Goal: Task Accomplishment & Management: Manage account settings

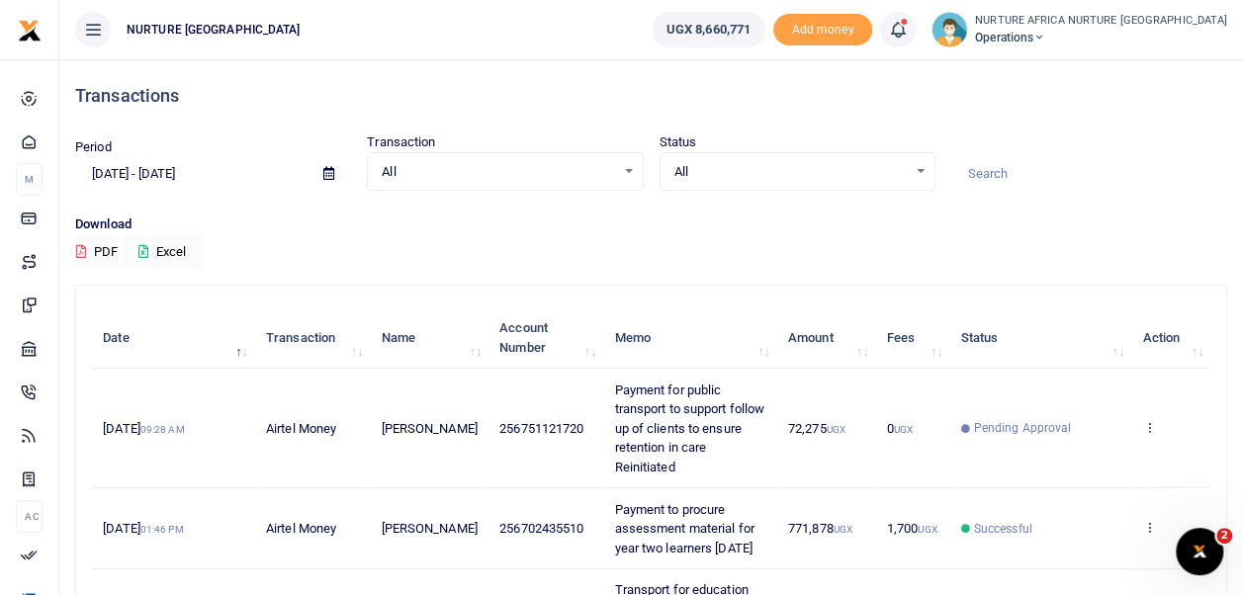
click at [908, 31] on icon at bounding box center [898, 30] width 20 height 22
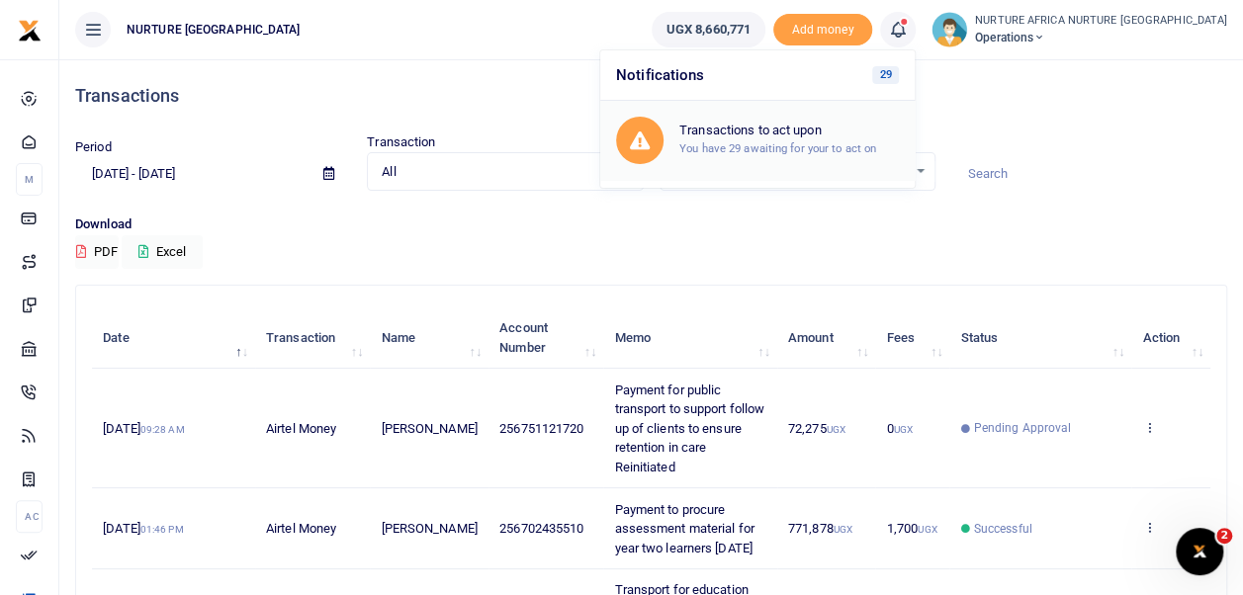
click at [823, 145] on small "You have 29 awaiting for your to act on" at bounding box center [777, 148] width 197 height 14
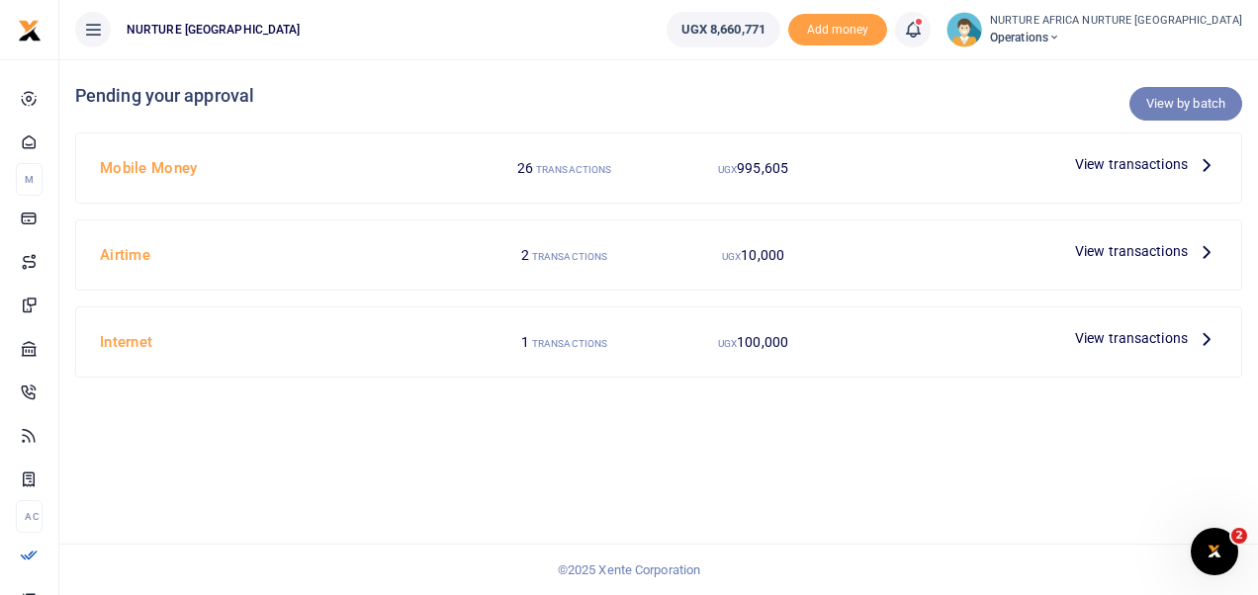
click at [1196, 105] on link "View by batch" at bounding box center [1185, 104] width 113 height 34
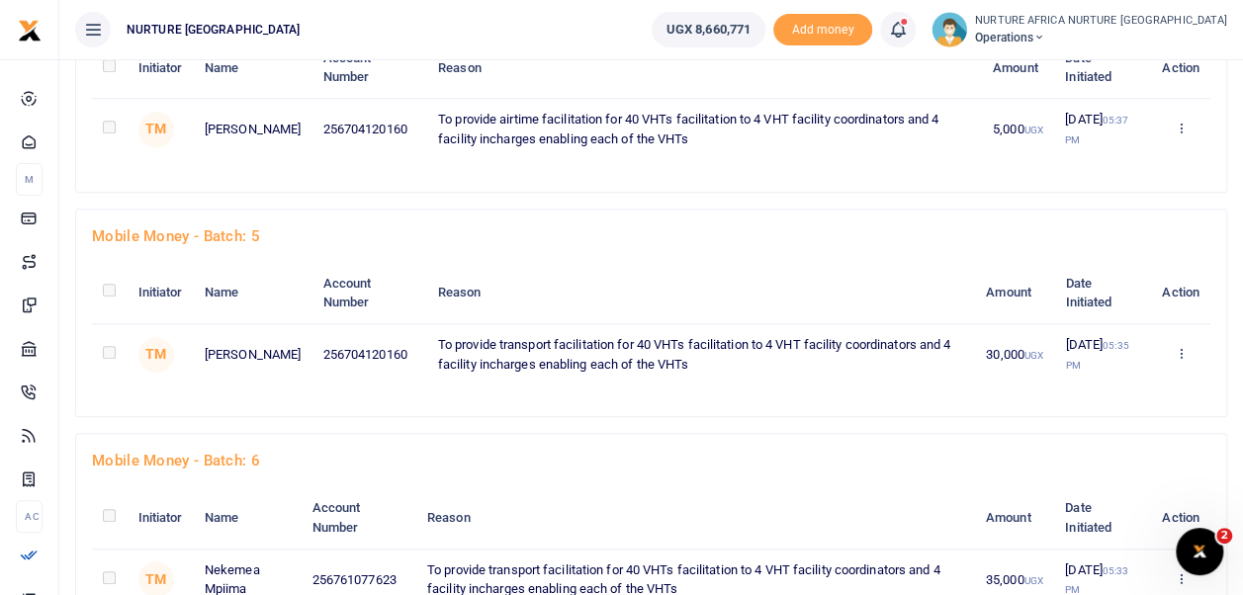
scroll to position [2303, 0]
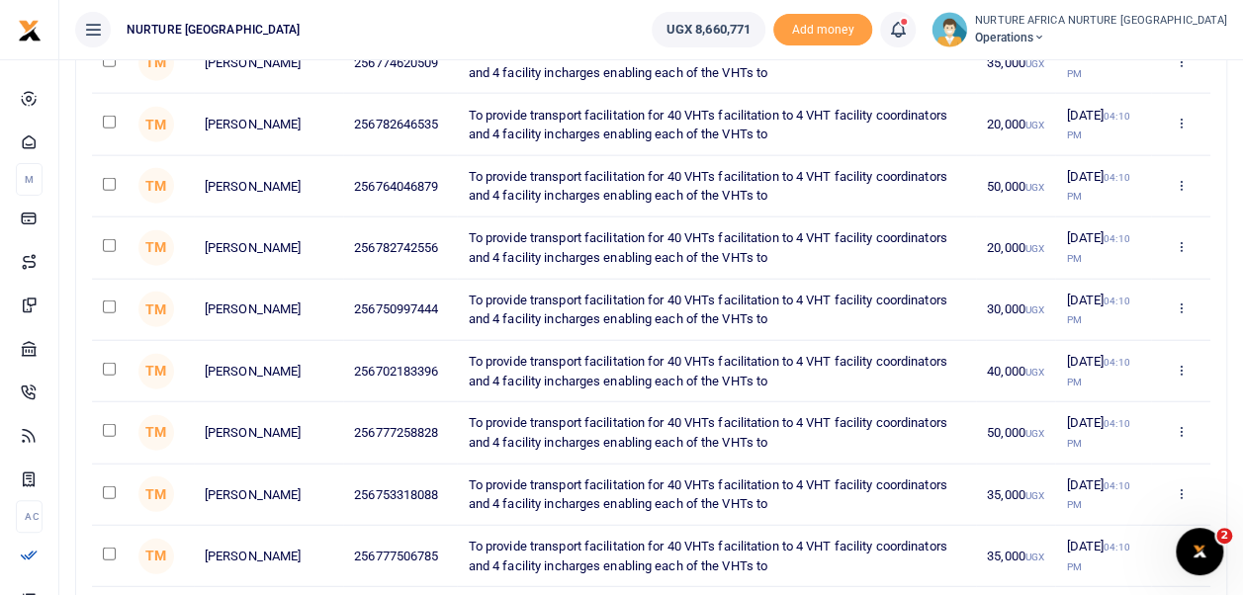
click at [109, 301] on input "checkbox" at bounding box center [109, 307] width 13 height 13
checkbox input "true"
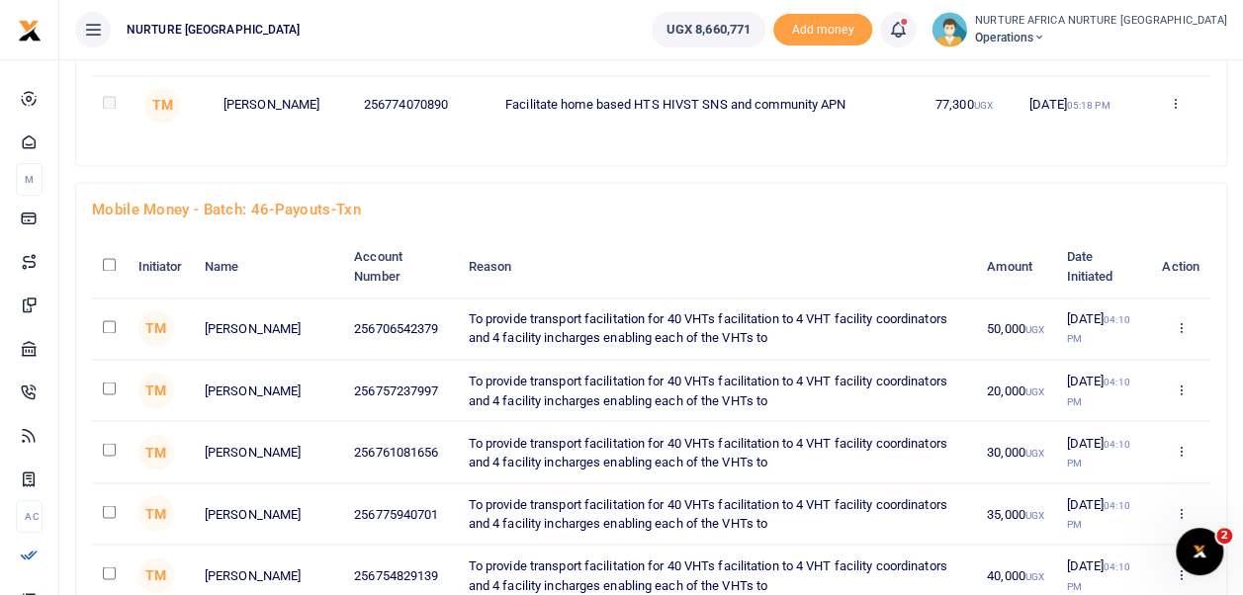
scroll to position [1477, 0]
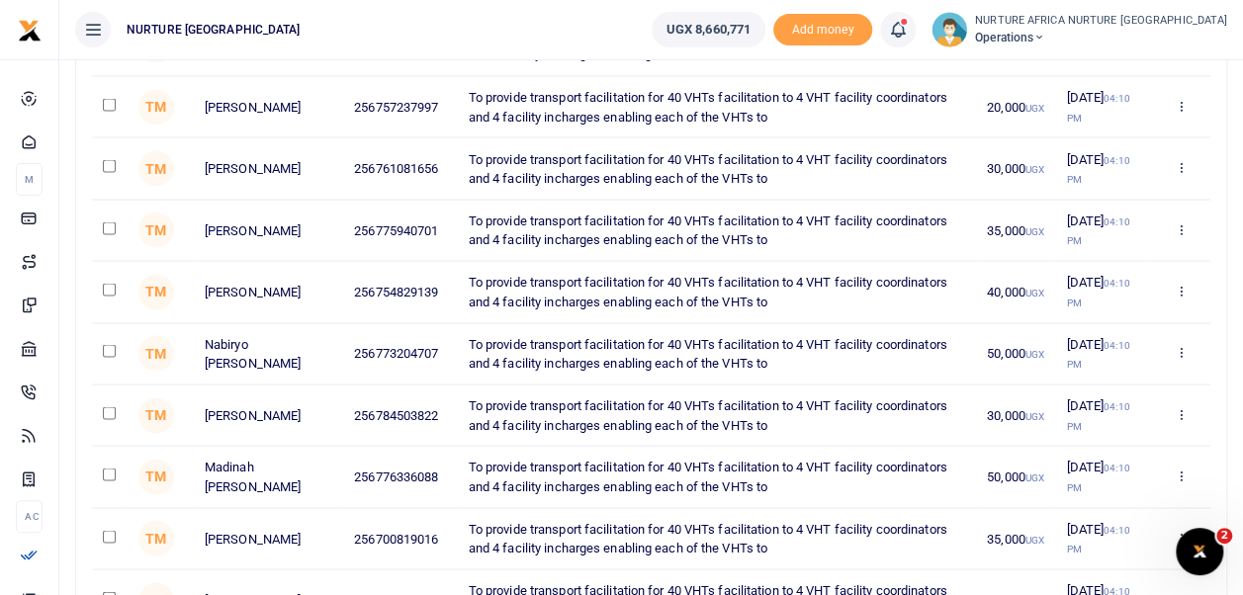
click at [976, 483] on td "50,000 UGX" at bounding box center [1015, 476] width 79 height 61
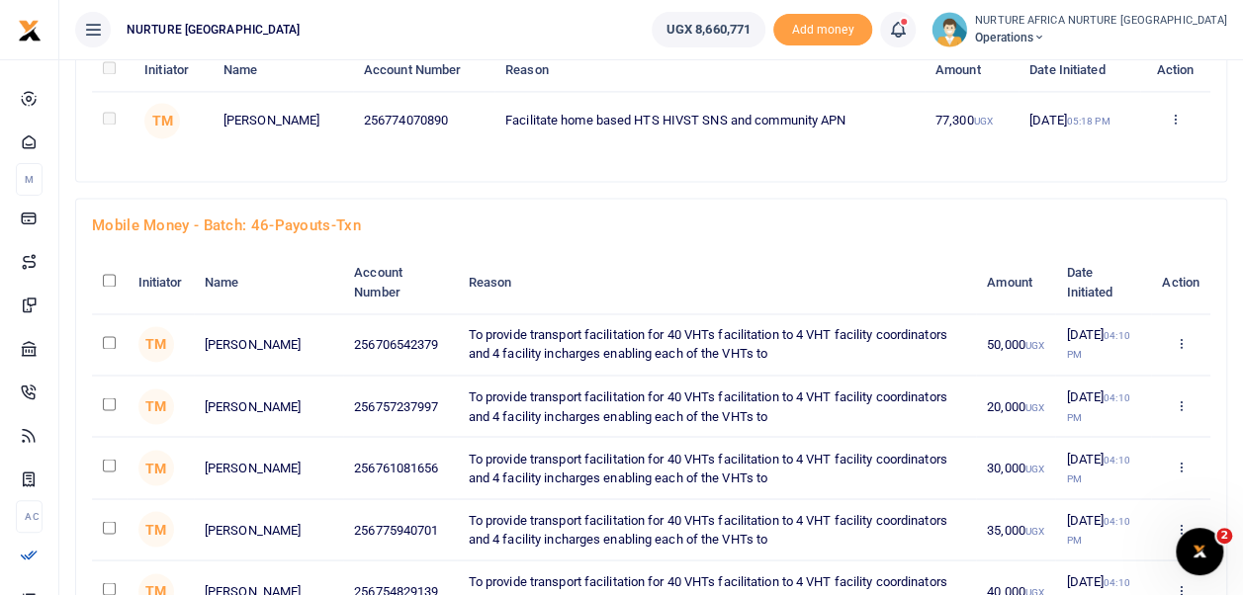
scroll to position [1445, 0]
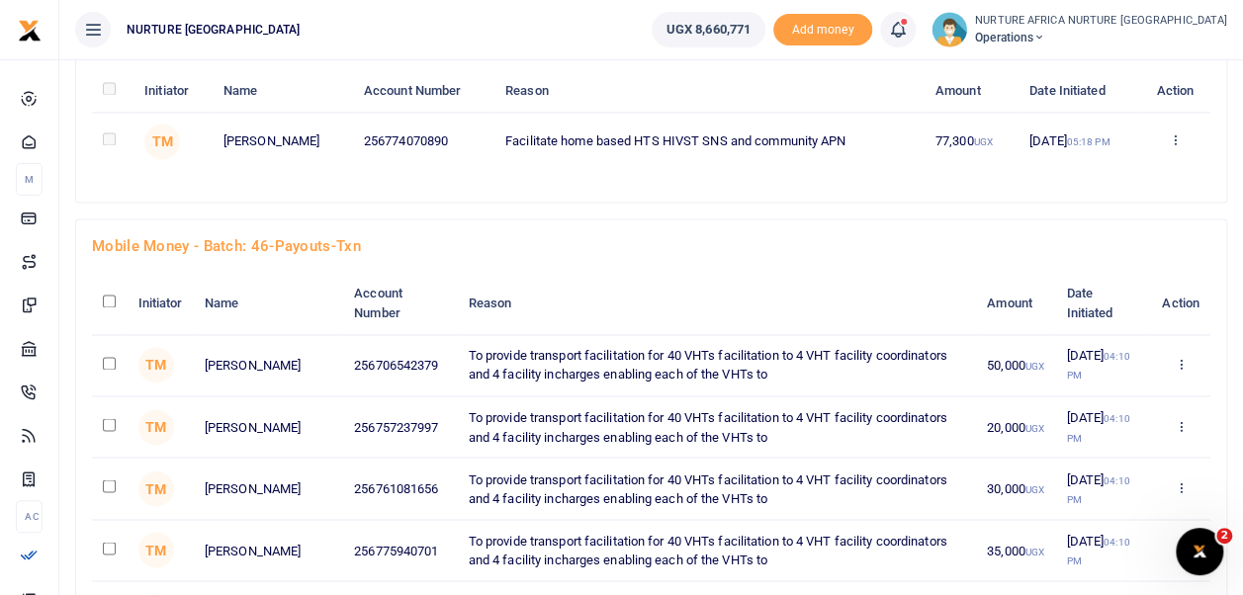
click at [113, 295] on input "checkbox" at bounding box center [109, 301] width 13 height 13
checkbox input "true"
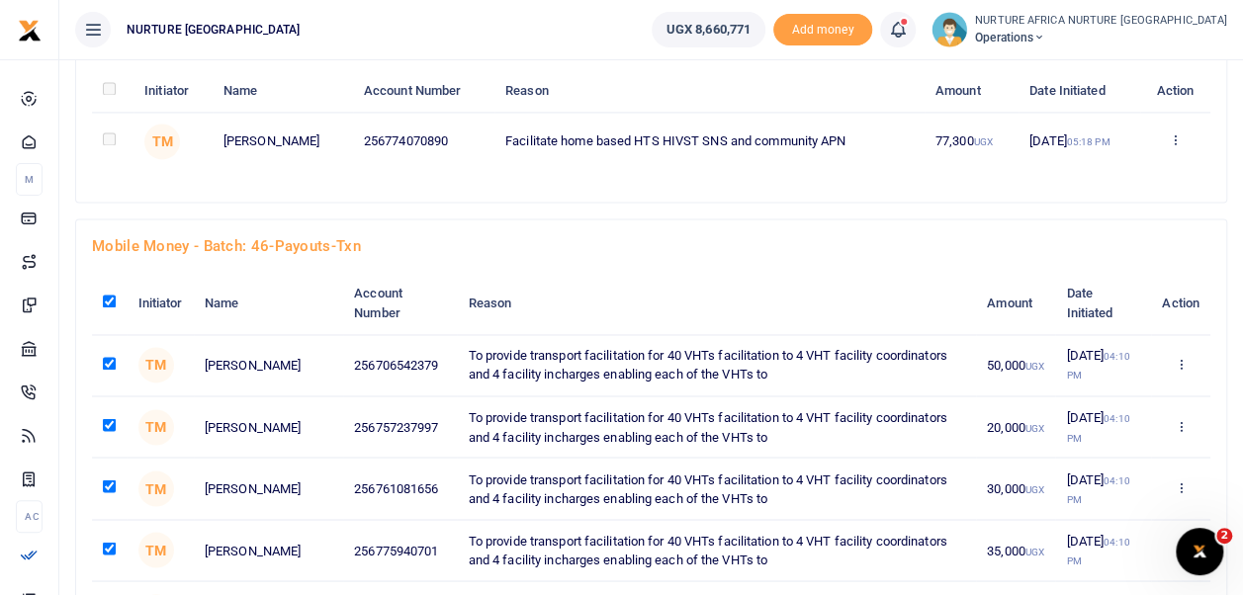
checkbox input "true"
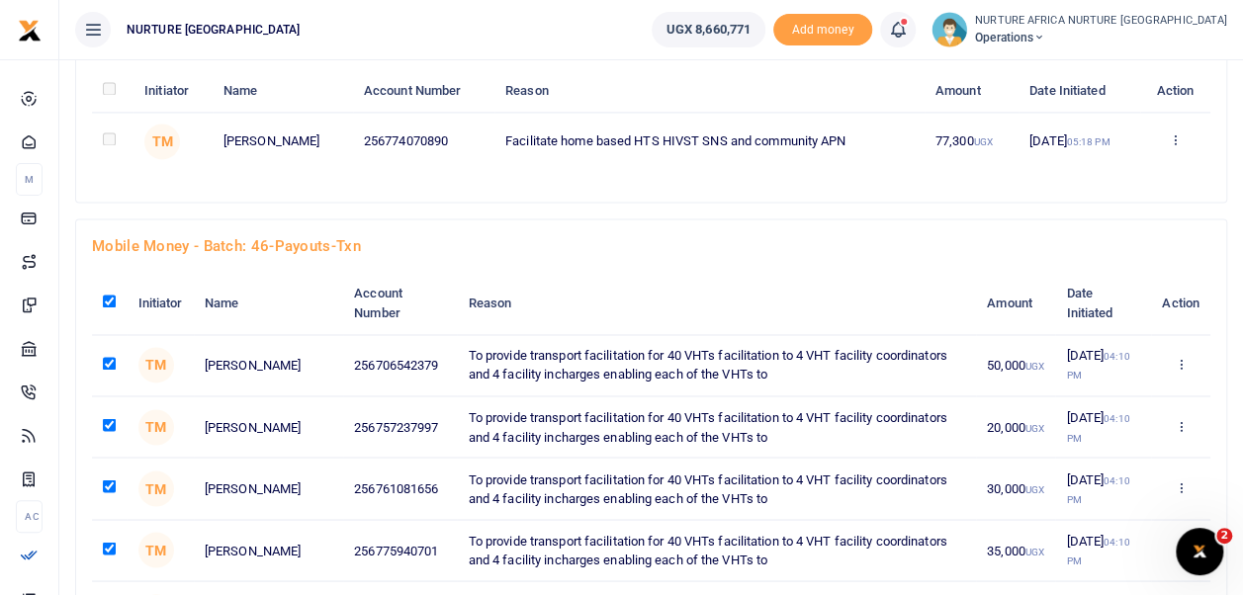
checkbox input "true"
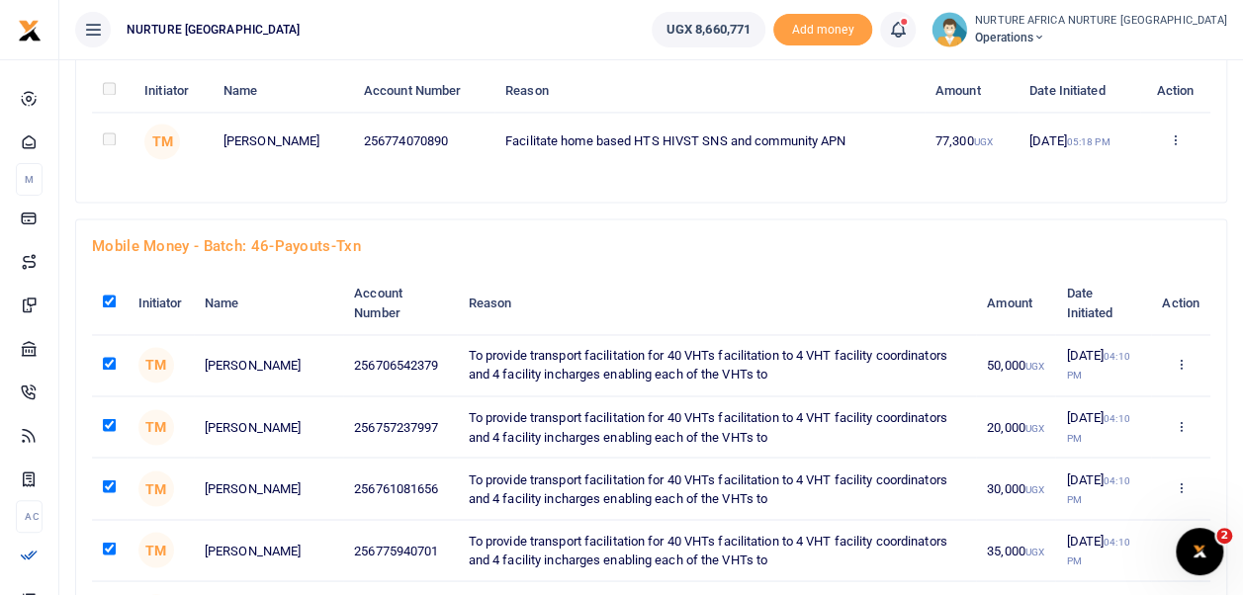
checkbox input "true"
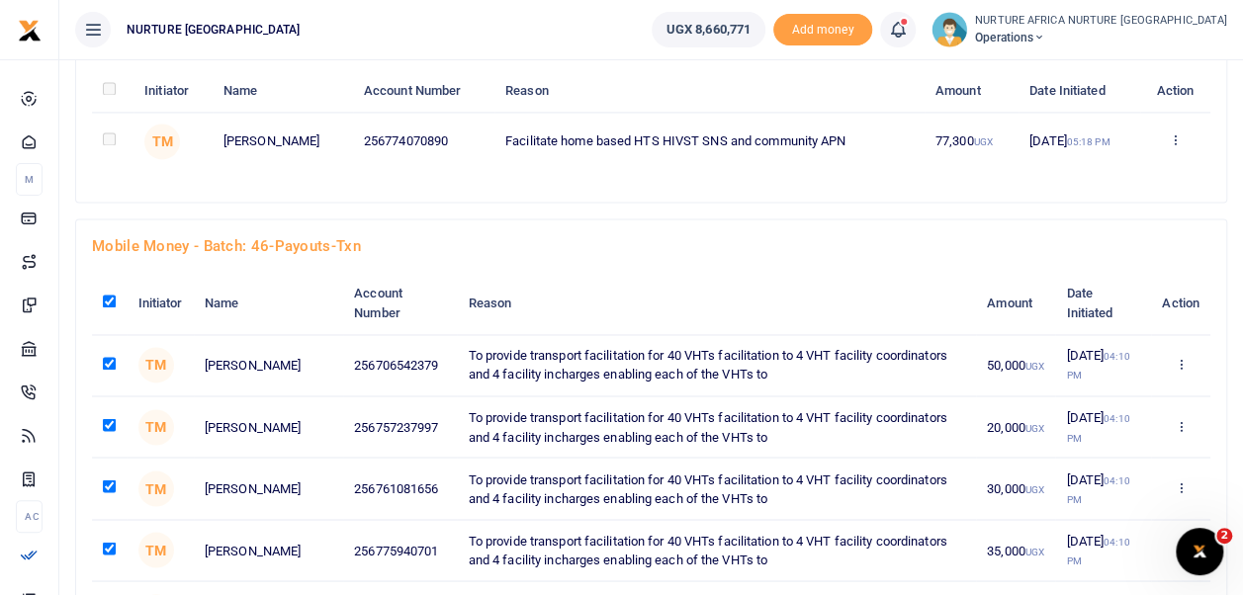
checkbox input "true"
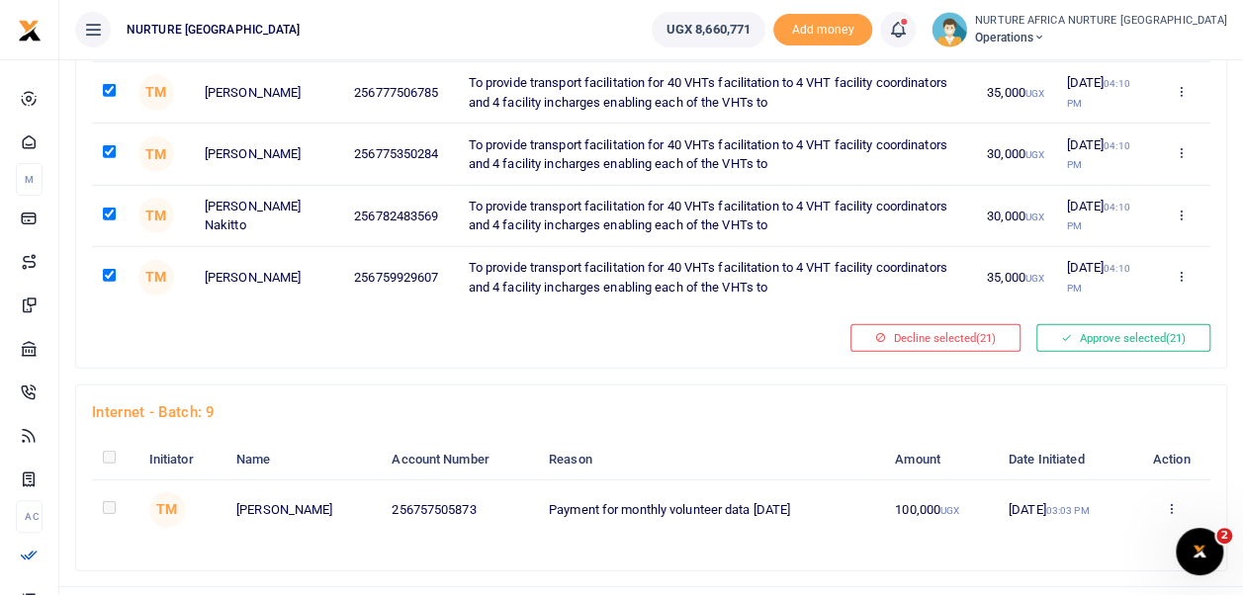
scroll to position [2766, 0]
click at [1116, 324] on button "Approve selected (21)" at bounding box center [1123, 338] width 174 height 28
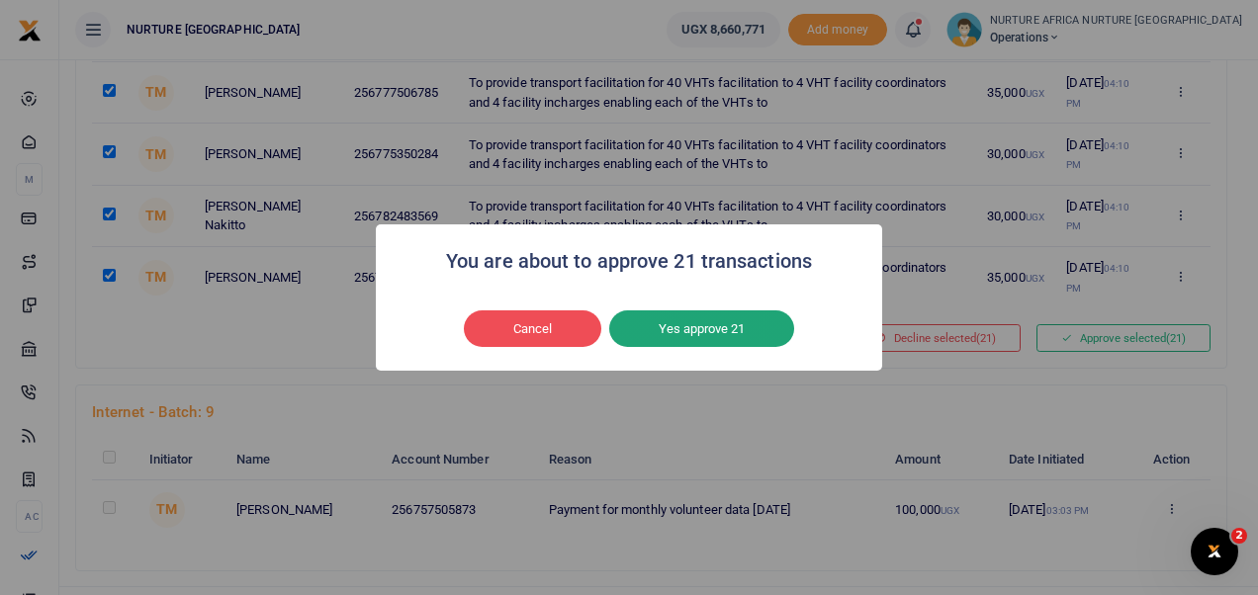
click at [732, 324] on button "Yes approve 21" at bounding box center [701, 329] width 185 height 38
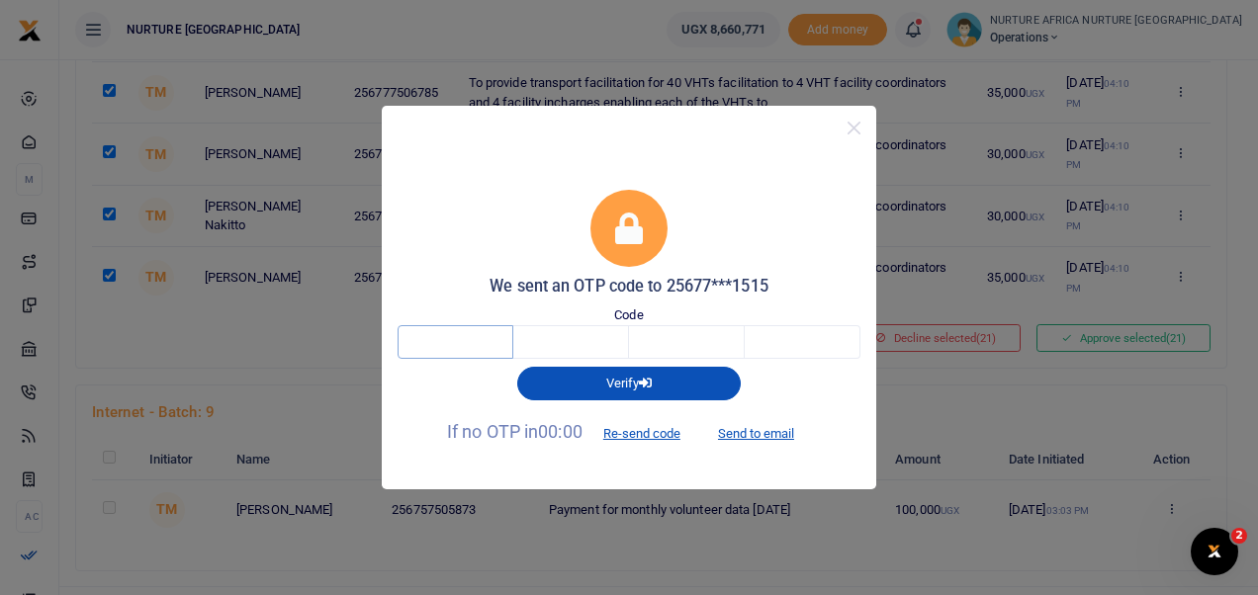
click at [482, 348] on input "text" at bounding box center [455, 342] width 116 height 34
type input "1"
type input "5"
type input "8"
type input "9"
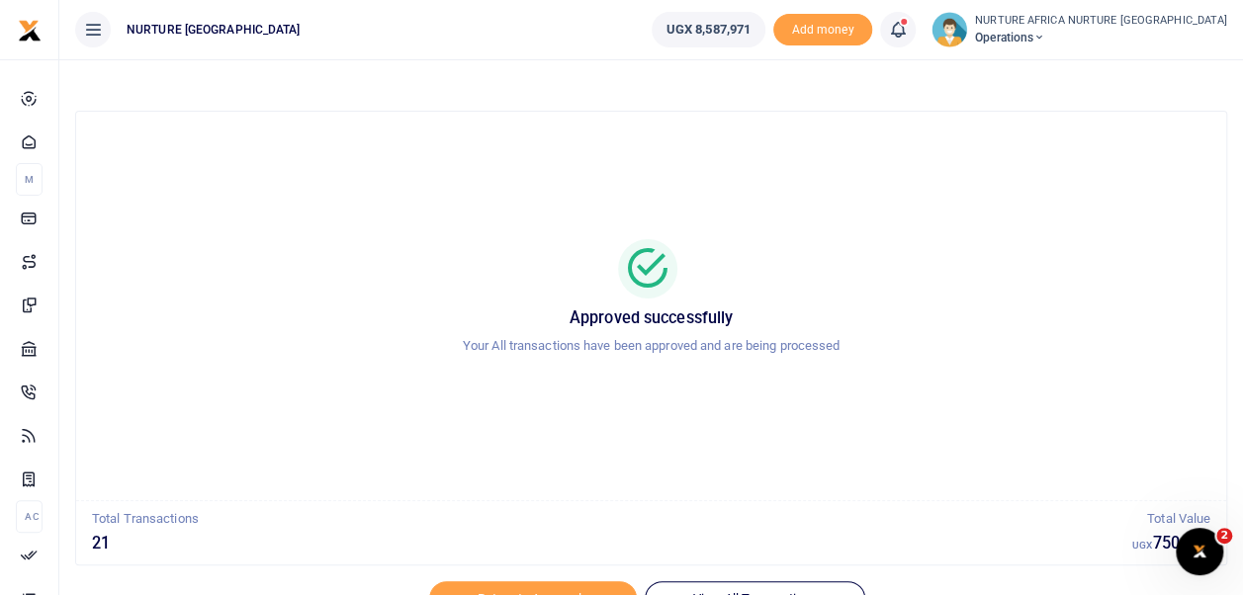
click at [915, 26] on link at bounding box center [898, 30] width 36 height 36
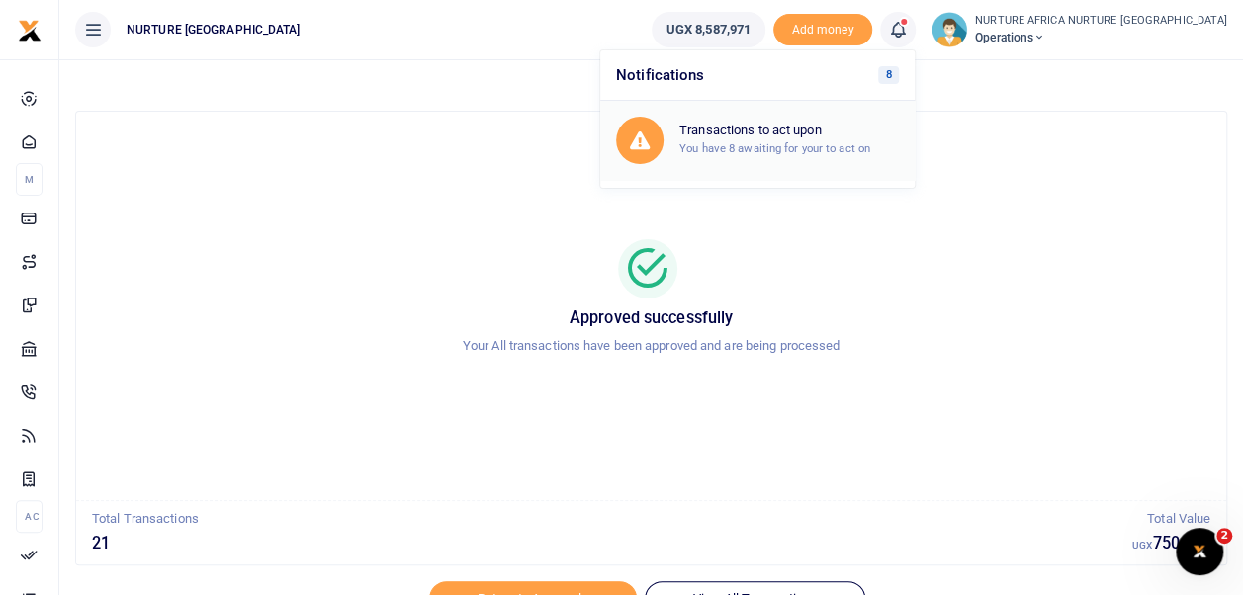
click at [860, 156] on div "Transactions to act upon You have 8 awaiting for your to act on" at bounding box center [788, 140] width 219 height 35
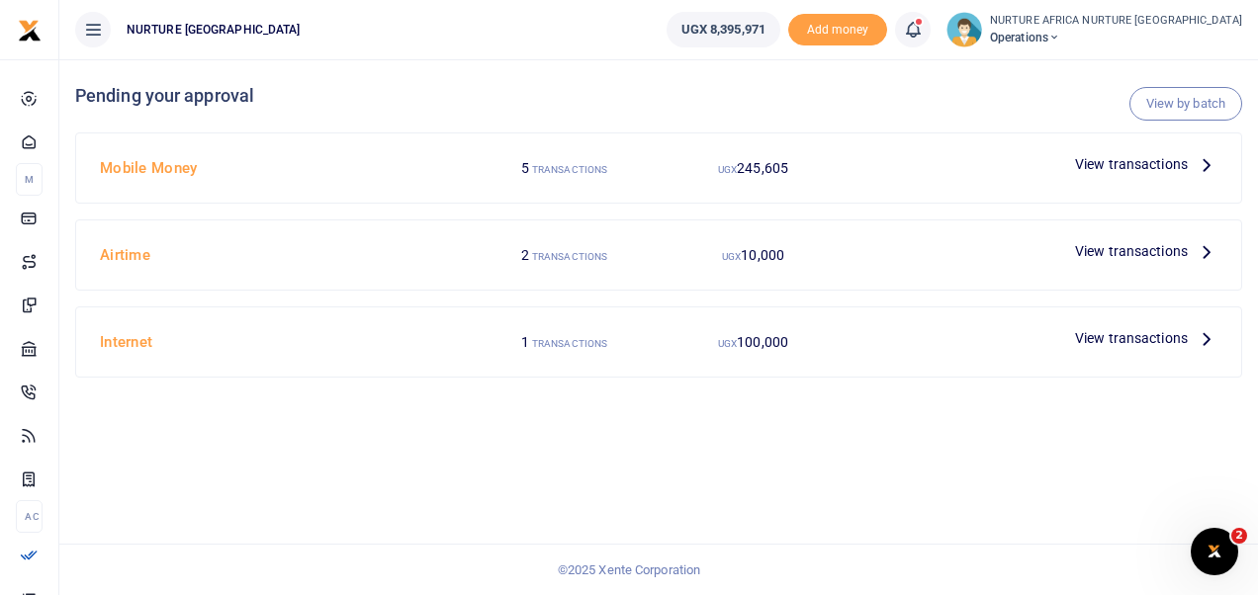
click at [653, 447] on div "View by batch Pending your approval Mobile Money 5 TRANSACTIONS UGX 245,605 Vie…" at bounding box center [658, 327] width 1198 height 536
click at [1165, 105] on link "View by batch" at bounding box center [1185, 104] width 113 height 34
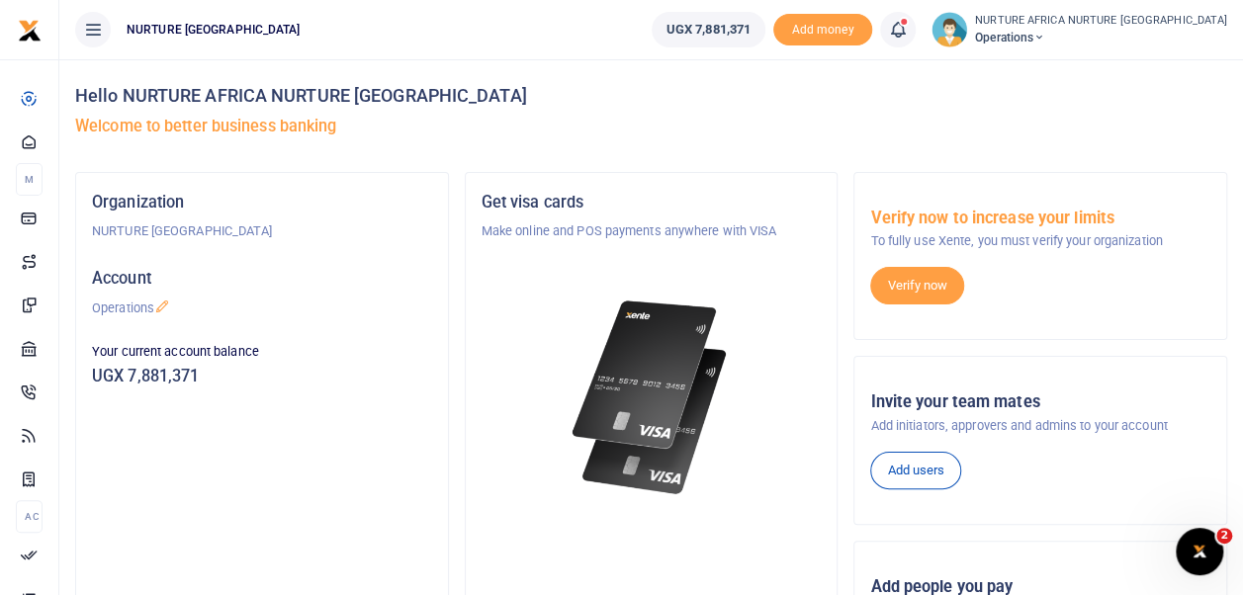
click at [908, 22] on icon at bounding box center [898, 30] width 20 height 22
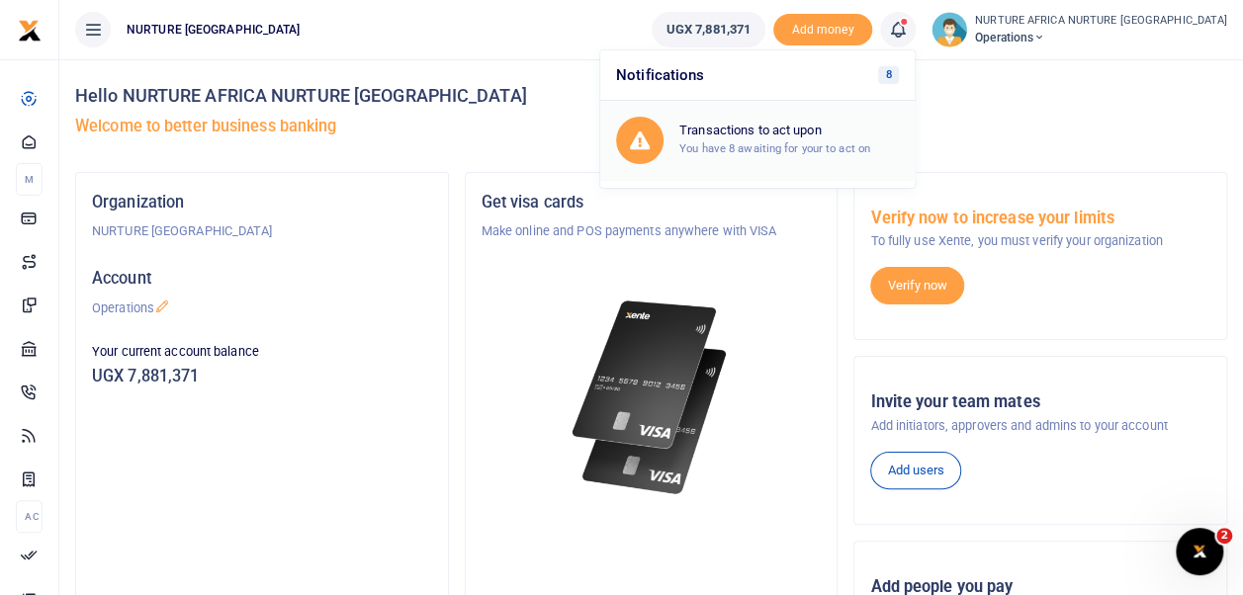
click at [829, 160] on div "Transactions to act upon You have 8 awaiting for your to act on" at bounding box center [757, 140] width 283 height 47
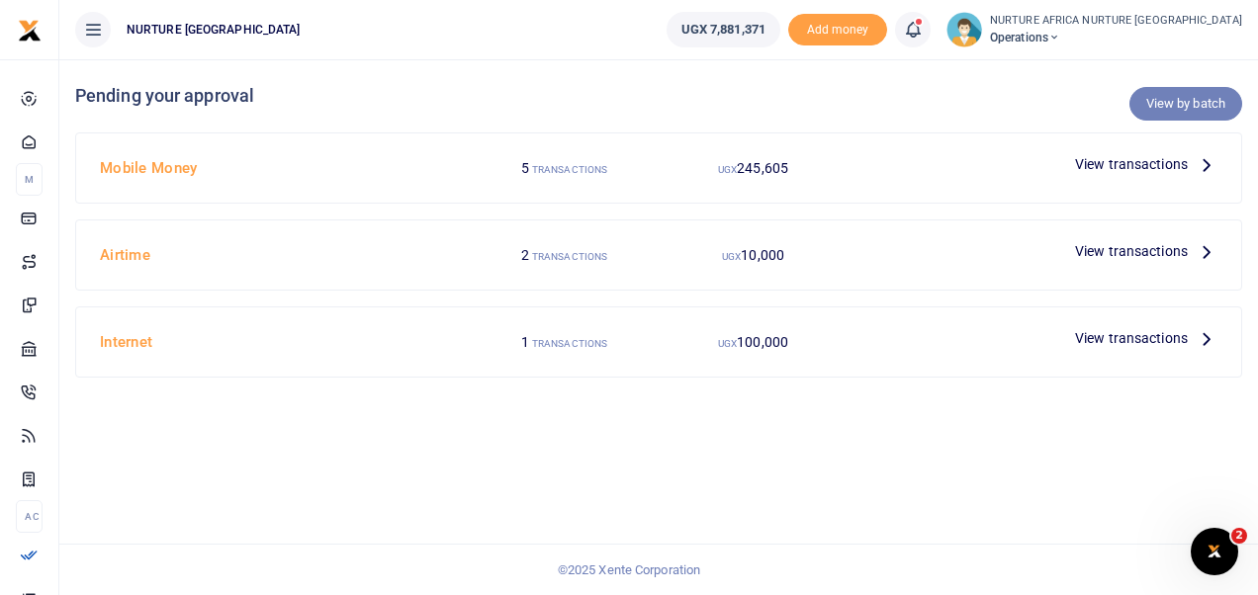
click at [1176, 103] on link "View by batch" at bounding box center [1185, 104] width 113 height 34
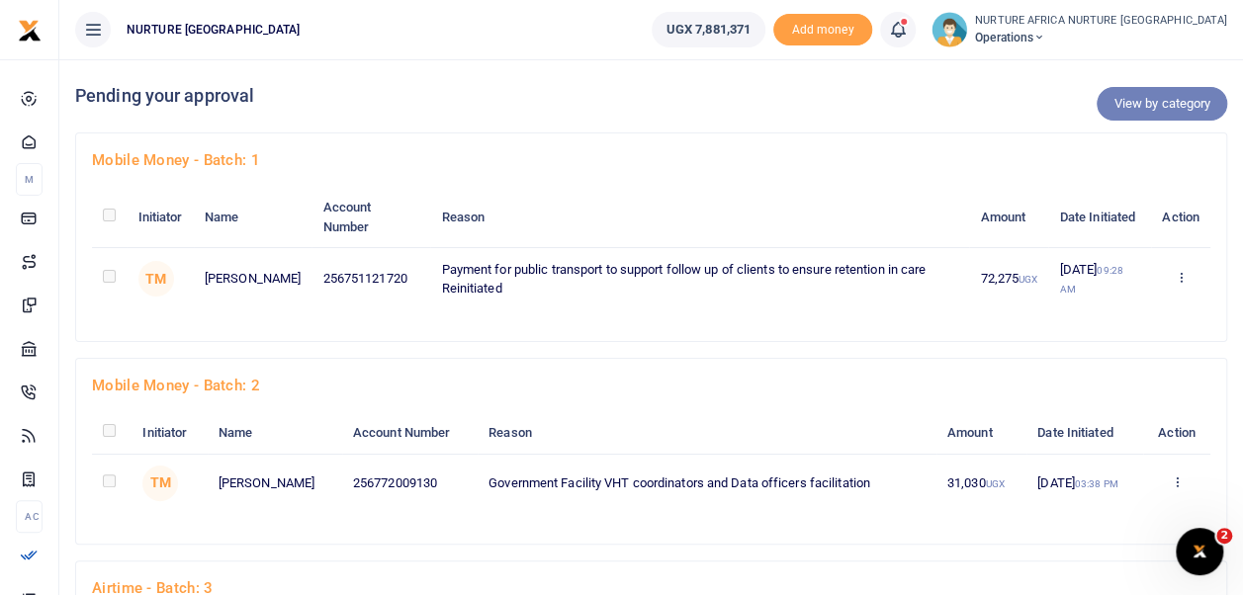
click at [1151, 93] on link "View by category" at bounding box center [1161, 104] width 131 height 34
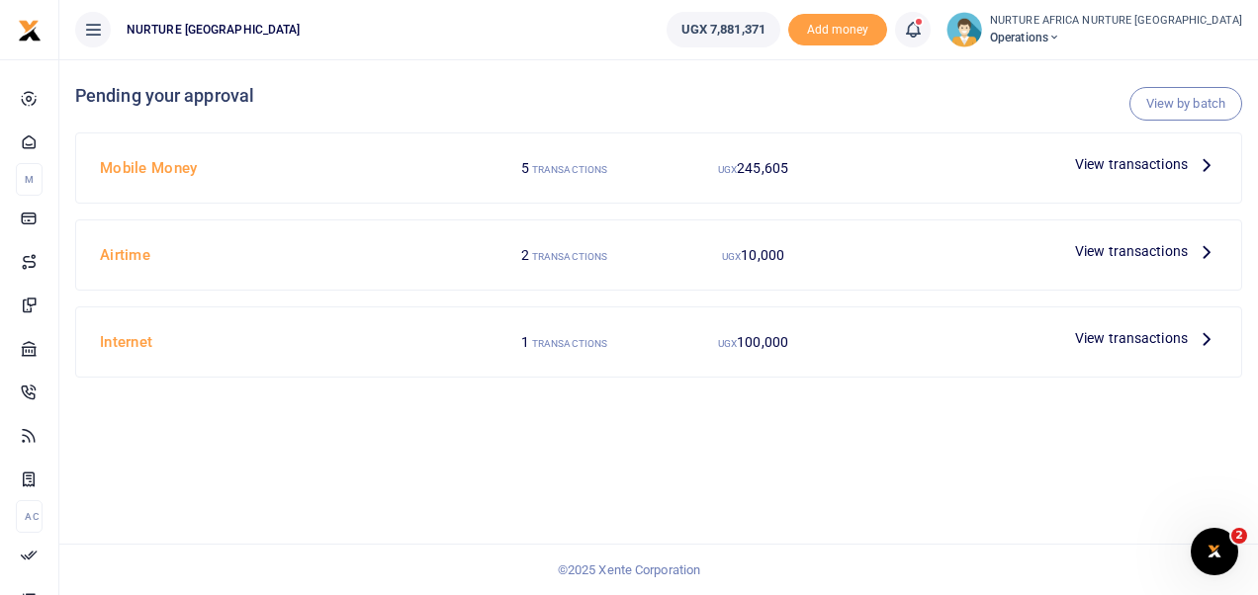
click at [1132, 164] on span "View transactions" at bounding box center [1131, 164] width 113 height 22
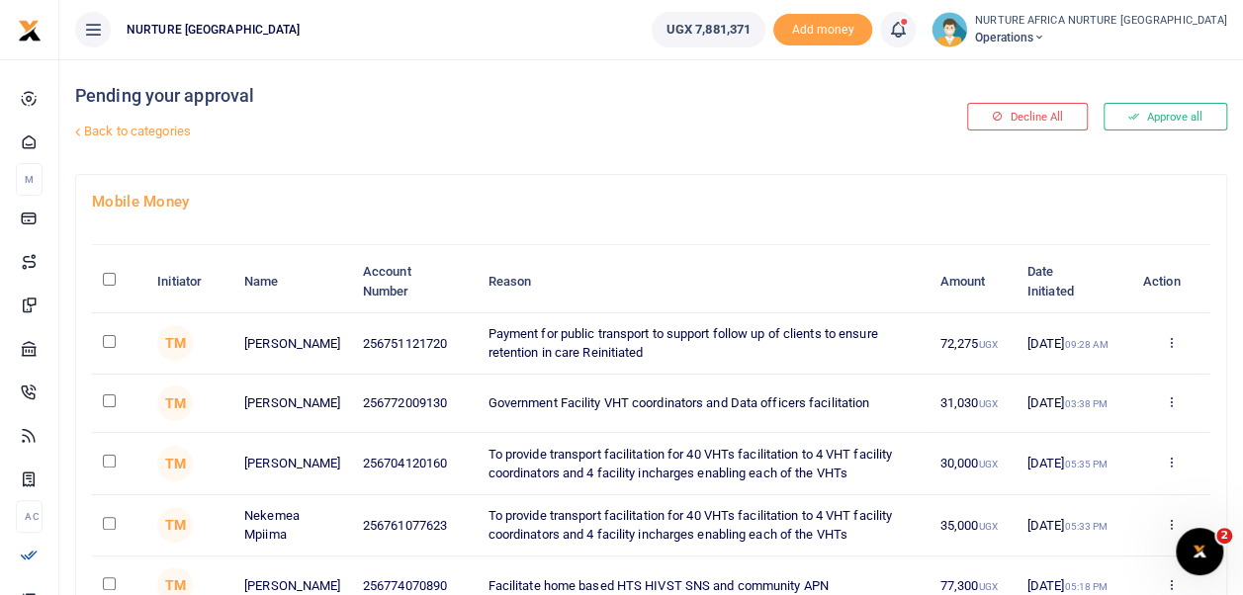
click at [109, 279] on input "\a \a : activate to sort column descending" at bounding box center [109, 279] width 13 height 13
checkbox input "true"
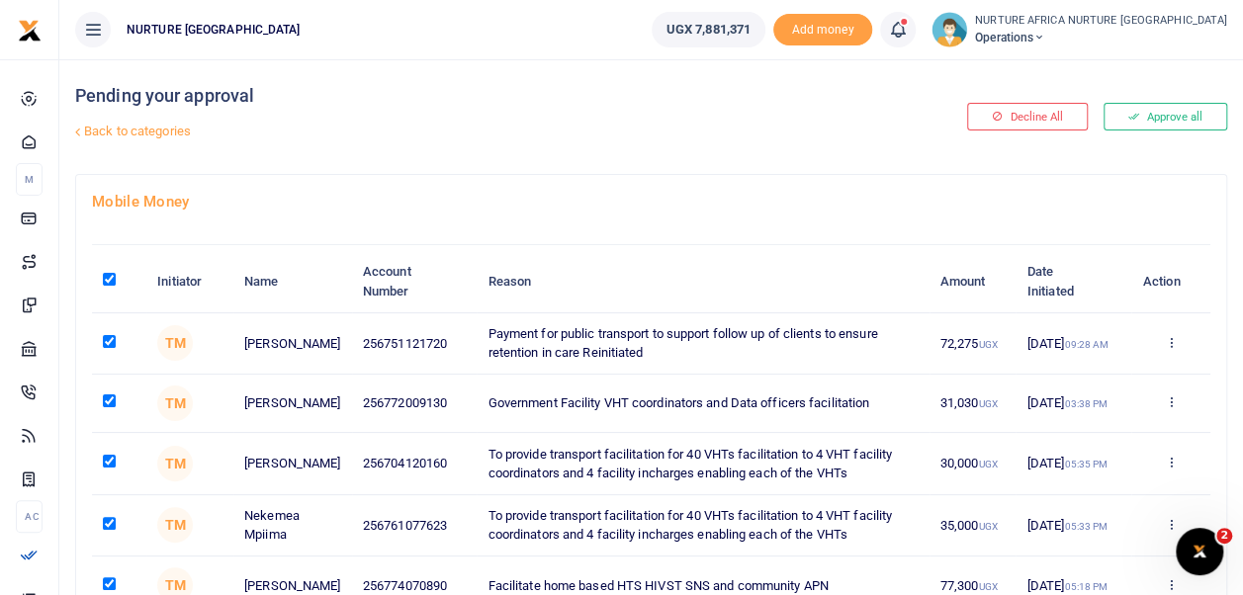
checkbox input "true"
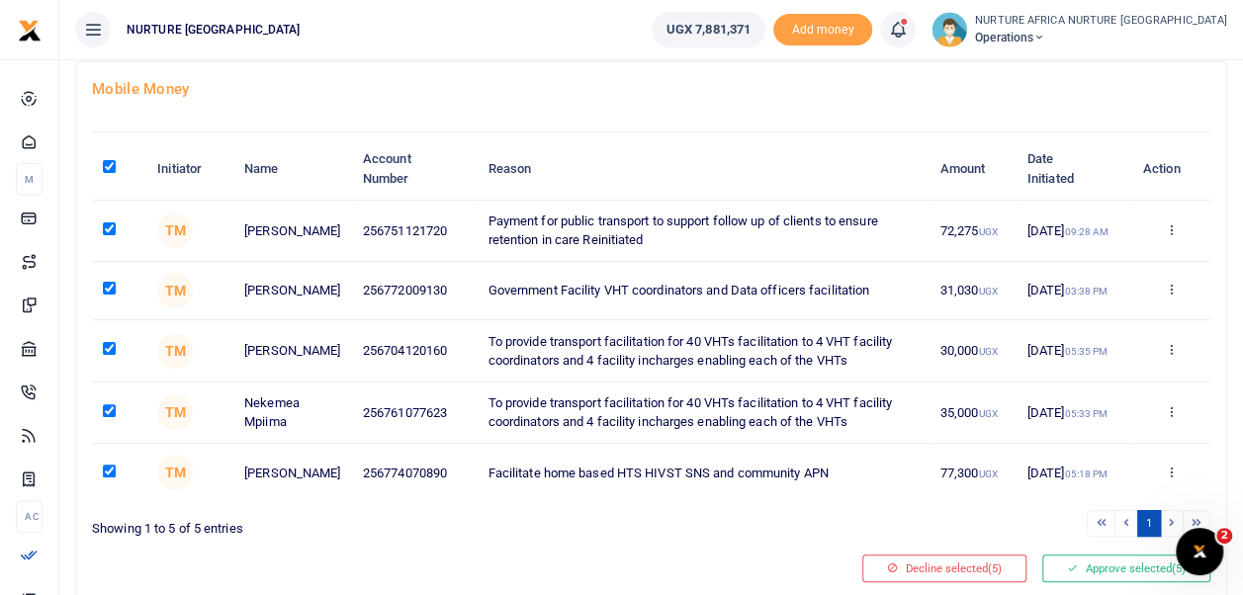
scroll to position [115, 0]
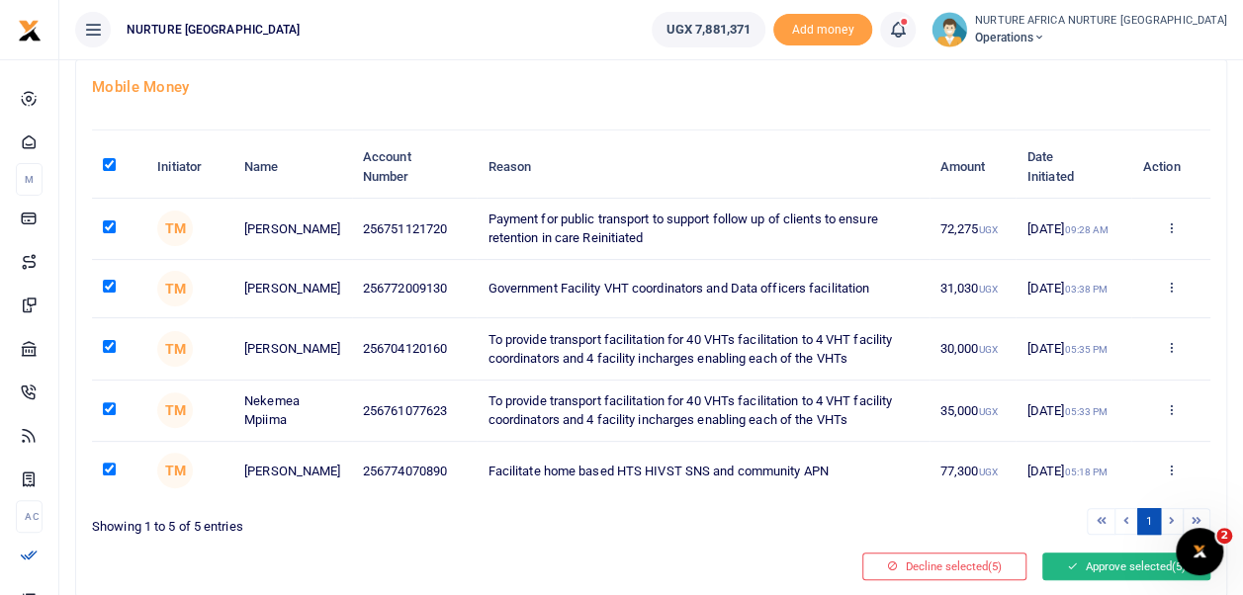
click at [1083, 571] on button "Approve selected (5)" at bounding box center [1126, 567] width 168 height 28
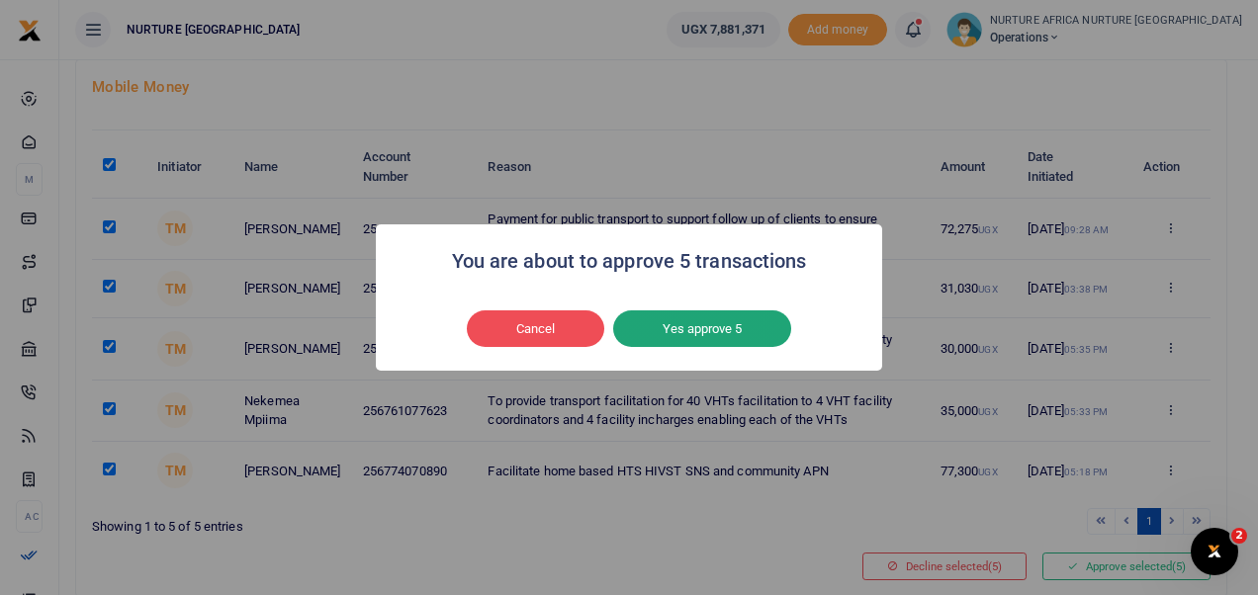
click at [755, 341] on button "Yes approve 5" at bounding box center [702, 329] width 178 height 38
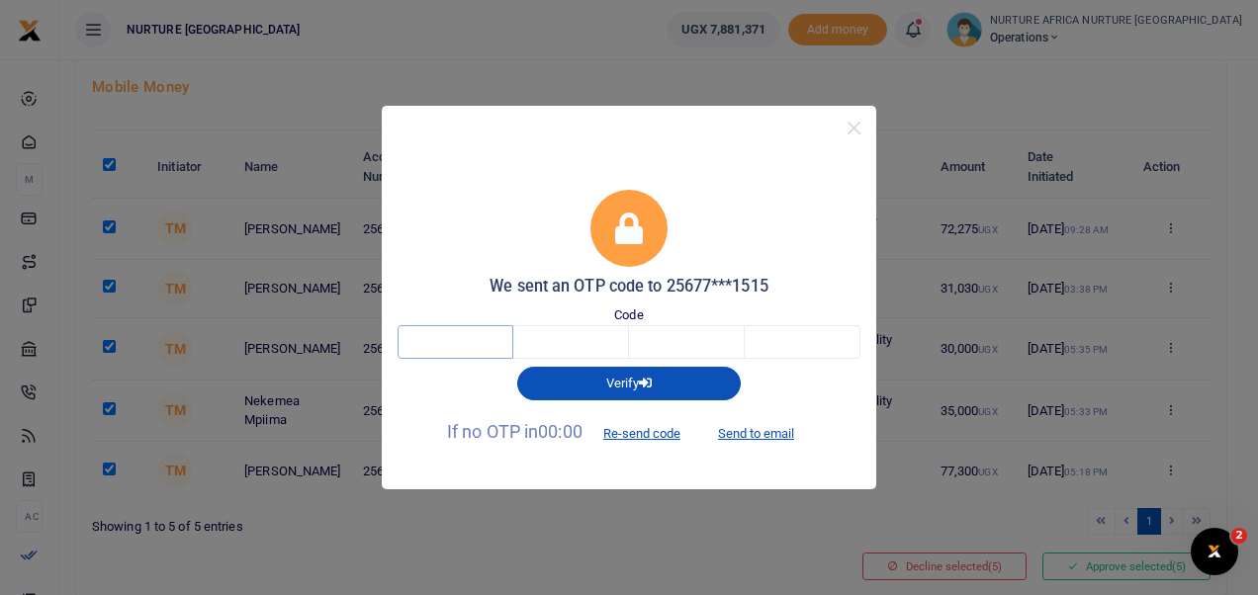
click at [436, 334] on input "text" at bounding box center [455, 342] width 116 height 34
type input "7"
type input "9"
type input "8"
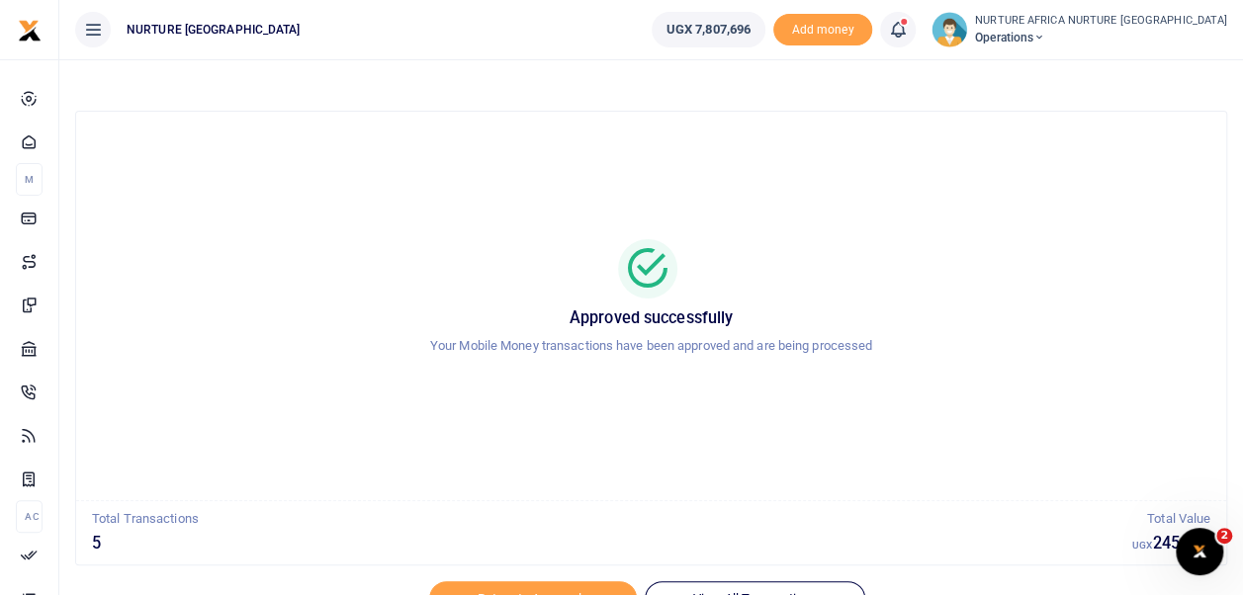
click at [908, 36] on icon at bounding box center [898, 30] width 20 height 22
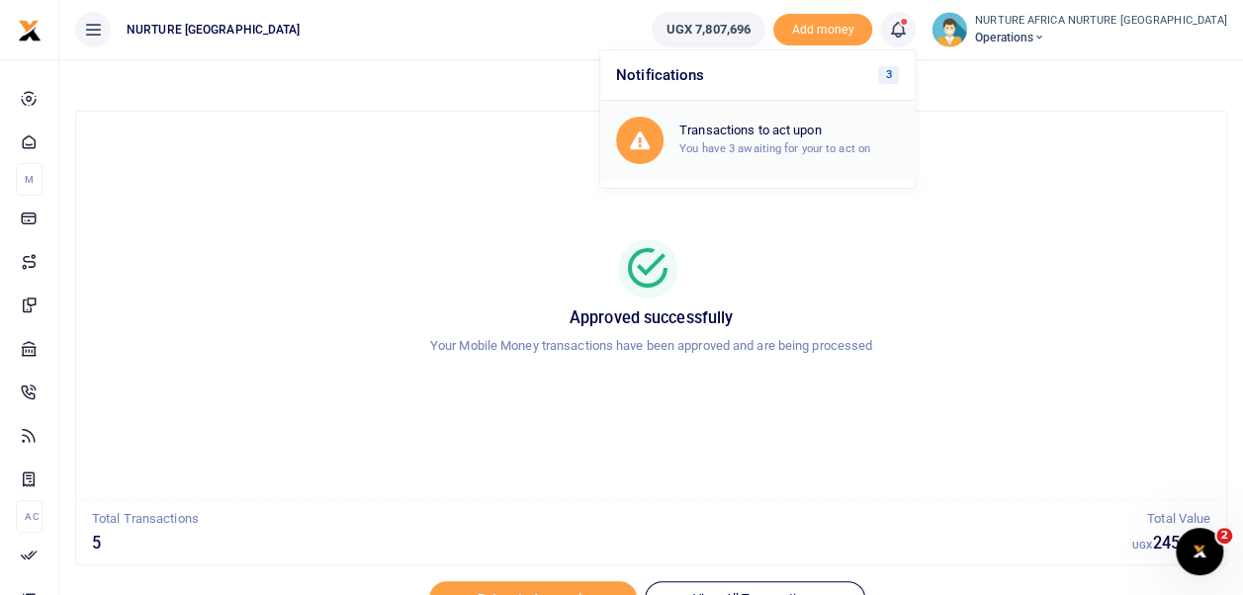
click at [861, 135] on h6 "Transactions to act upon" at bounding box center [788, 131] width 219 height 16
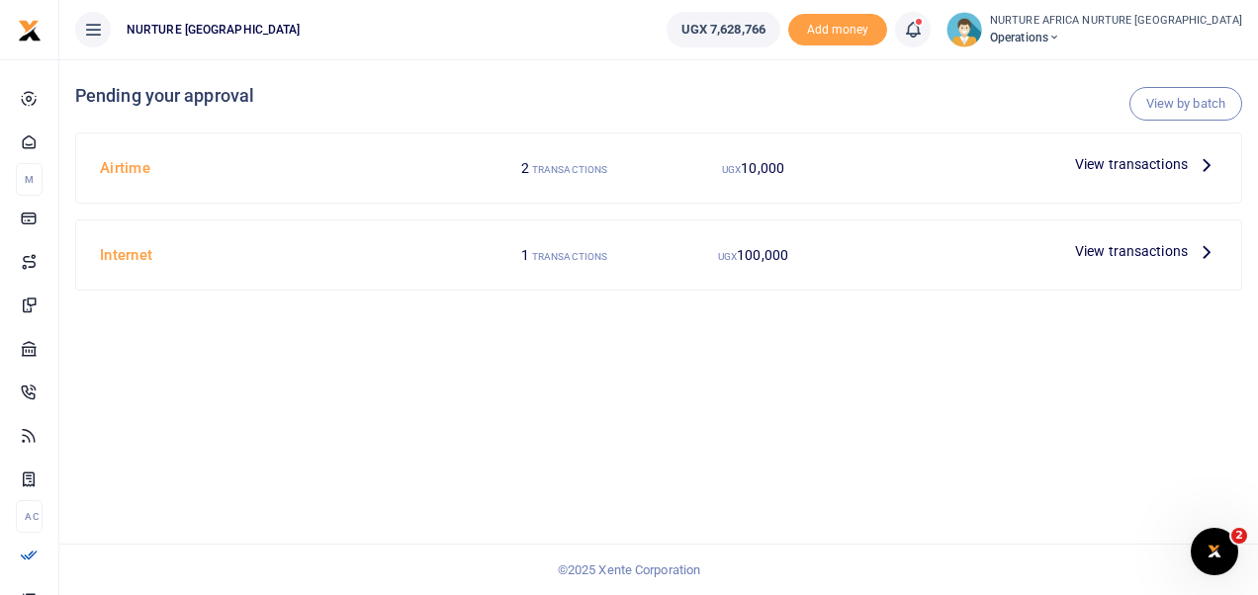
click at [1121, 158] on span "View transactions" at bounding box center [1131, 164] width 113 height 22
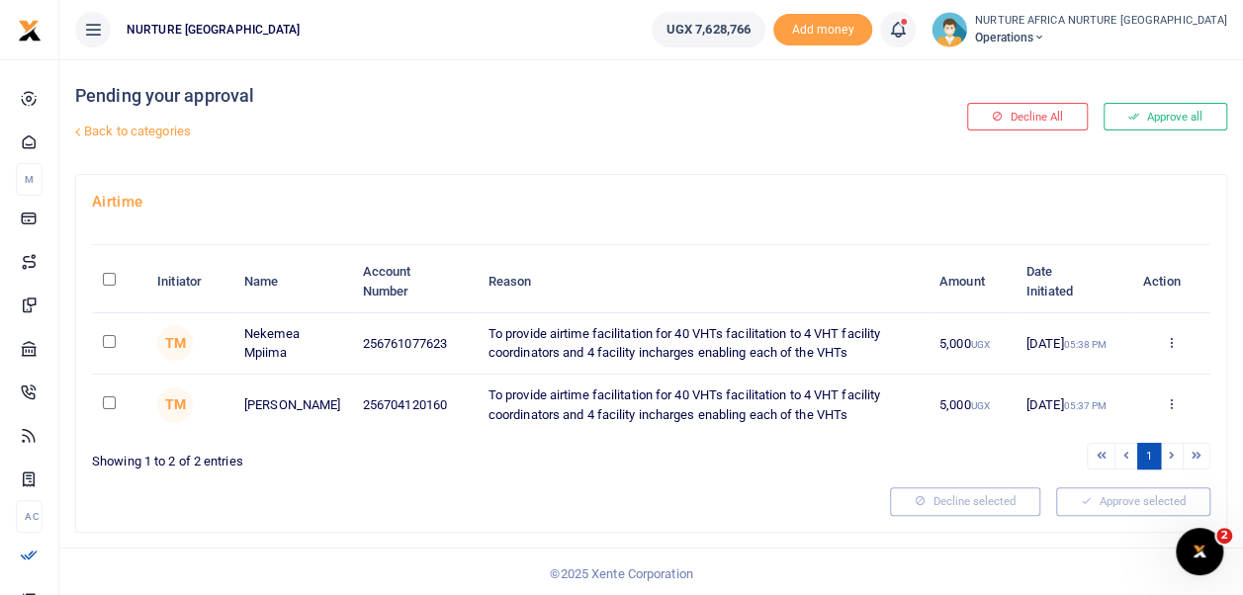
click at [111, 277] on input "\a \a : activate to sort column descending" at bounding box center [109, 279] width 13 height 13
checkbox input "true"
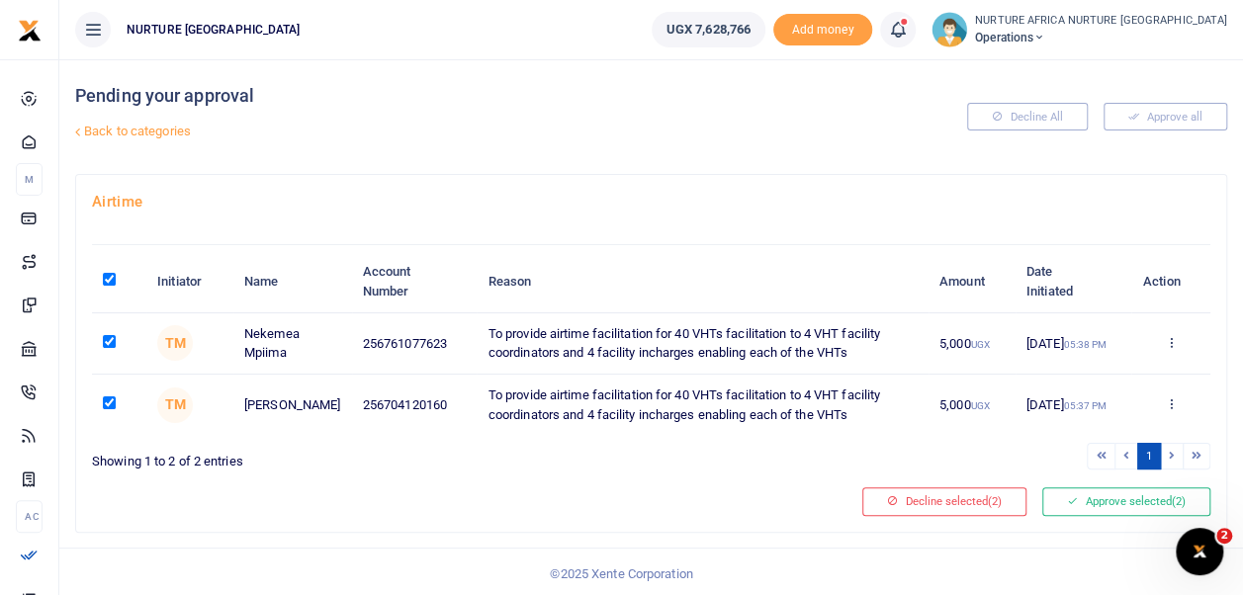
click at [1097, 483] on div "Airtime Initiator Name Account Number Reason Amount Date Initiated Action TM Ne…" at bounding box center [651, 353] width 1150 height 356
click at [1097, 494] on button "Approve selected (2)" at bounding box center [1126, 501] width 168 height 28
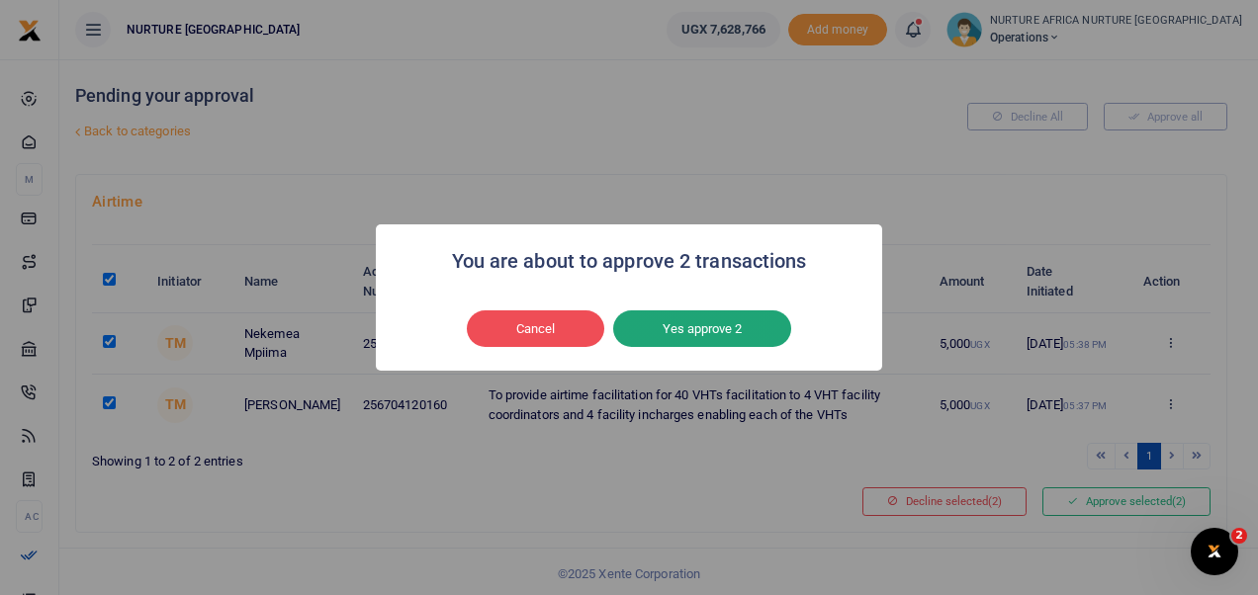
click at [718, 333] on button "Yes approve 2" at bounding box center [702, 329] width 178 height 38
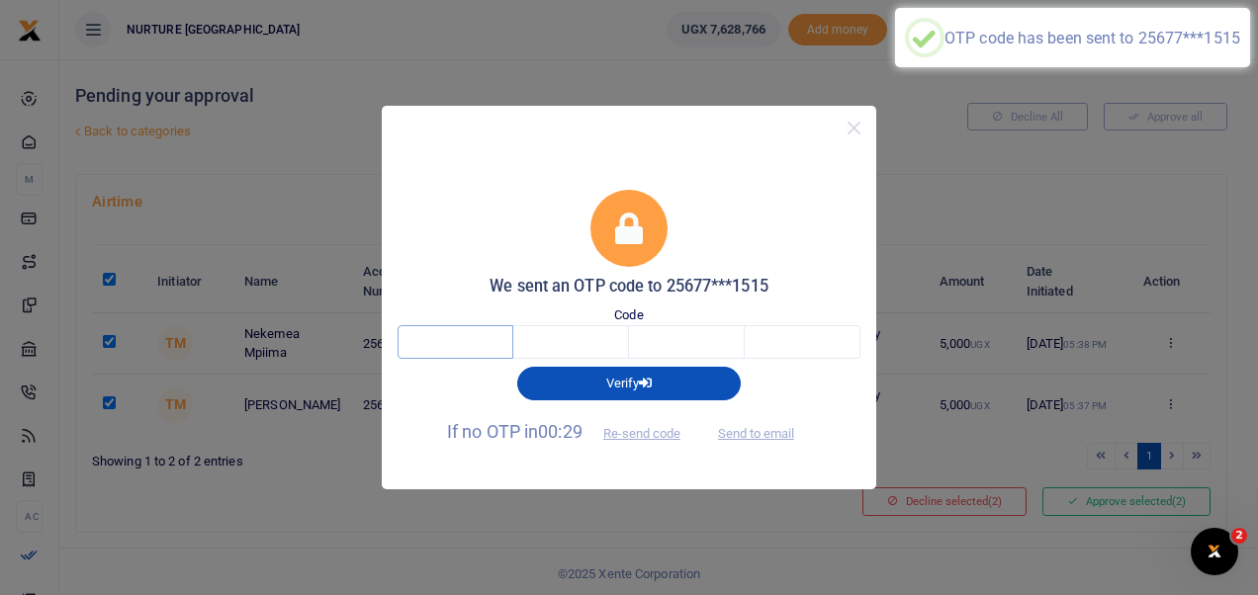
click at [473, 340] on input "text" at bounding box center [455, 342] width 116 height 34
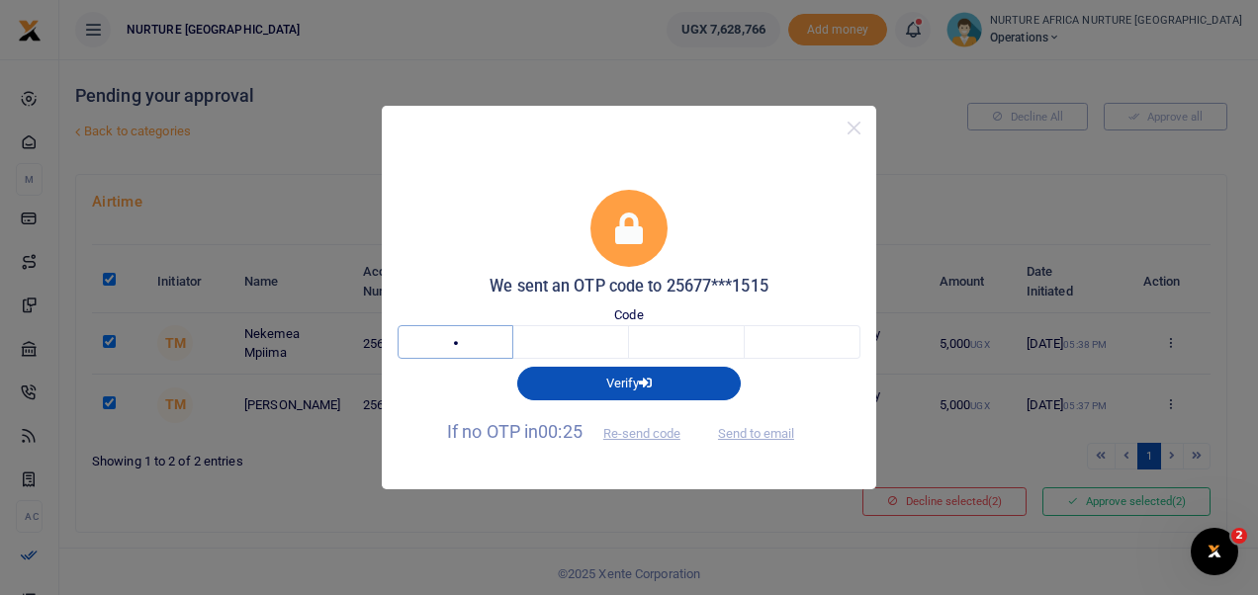
type input "1"
type input "2"
type input "9"
type input "8"
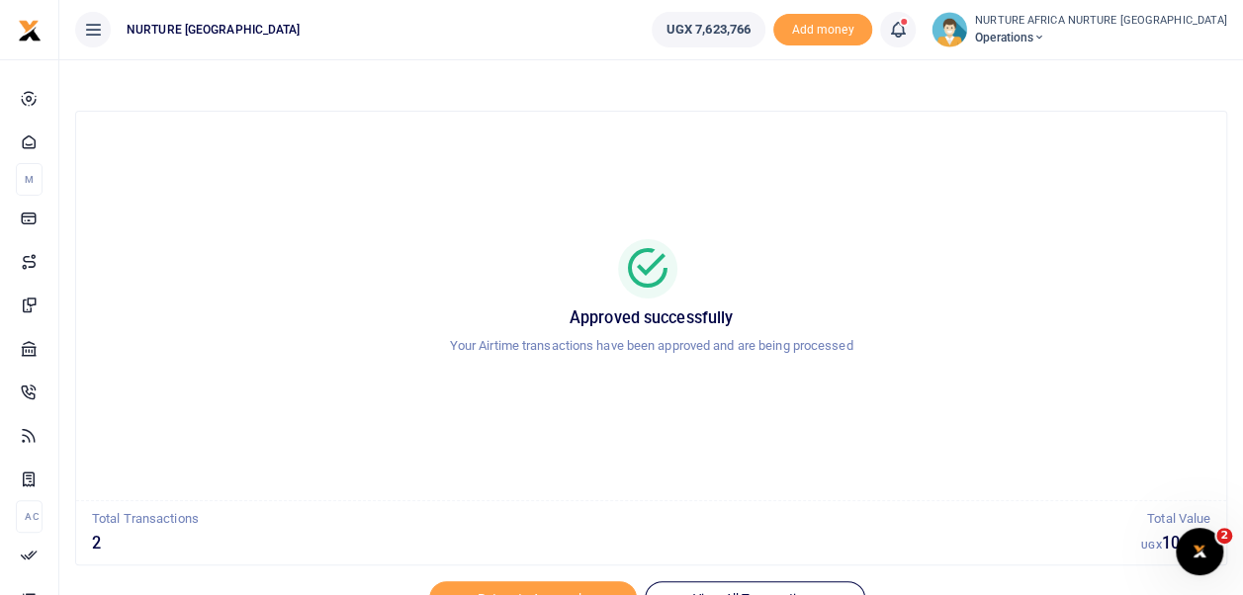
click at [908, 30] on span at bounding box center [908, 30] width 0 height 0
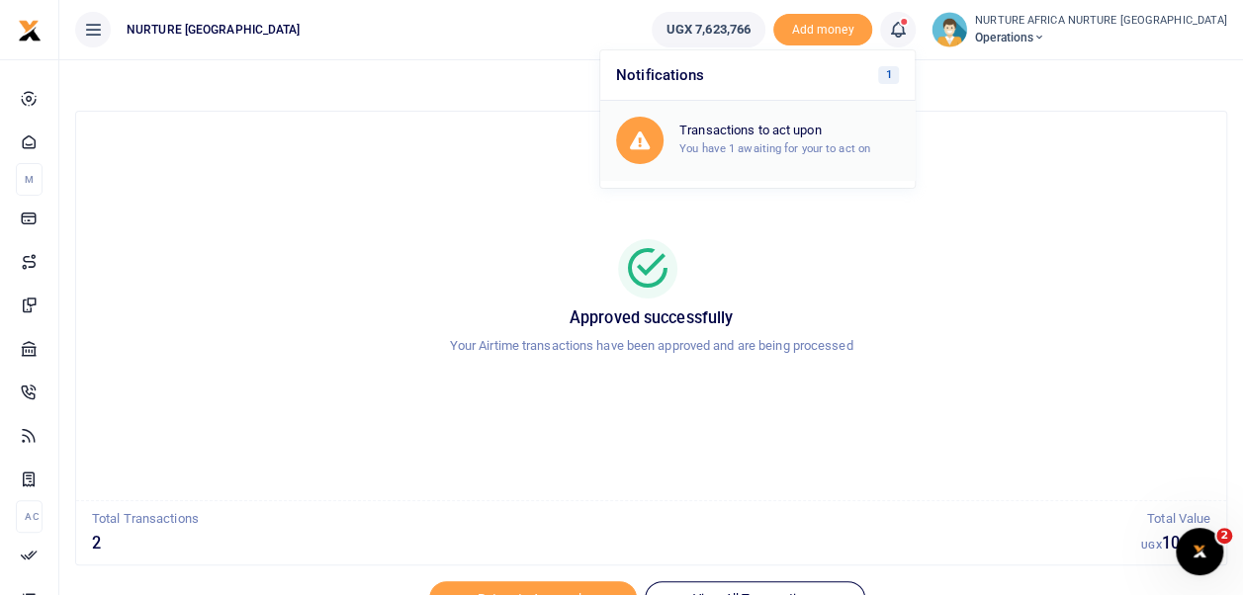
click at [868, 131] on h6 "Transactions to act upon" at bounding box center [788, 131] width 219 height 16
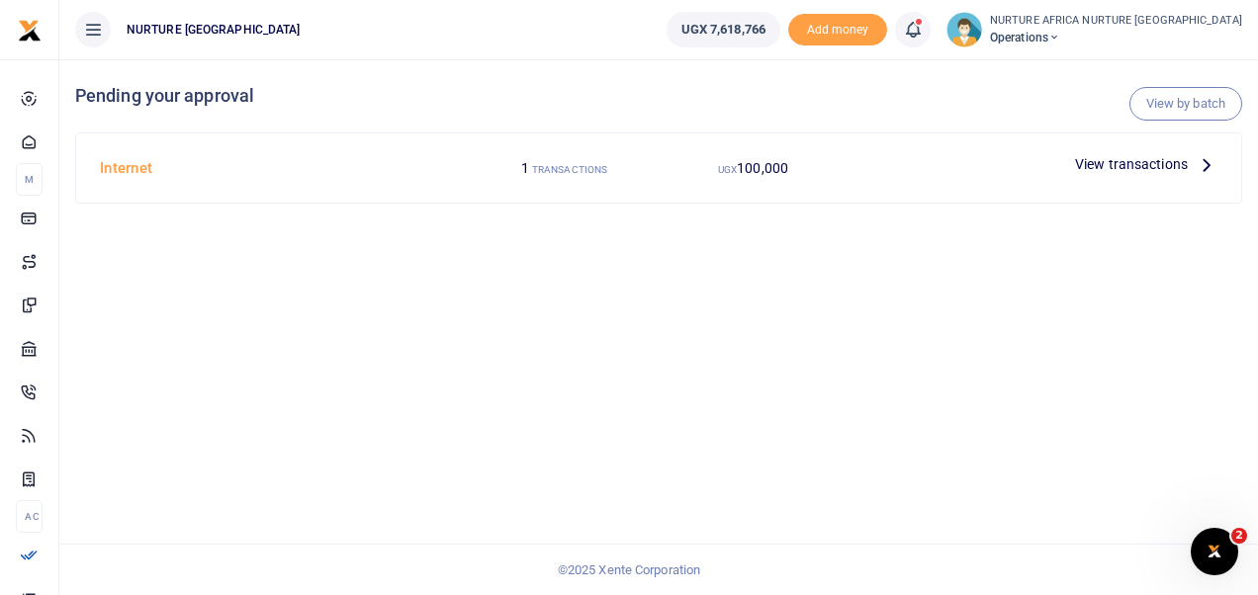
click at [1149, 164] on span "View transactions" at bounding box center [1131, 164] width 113 height 22
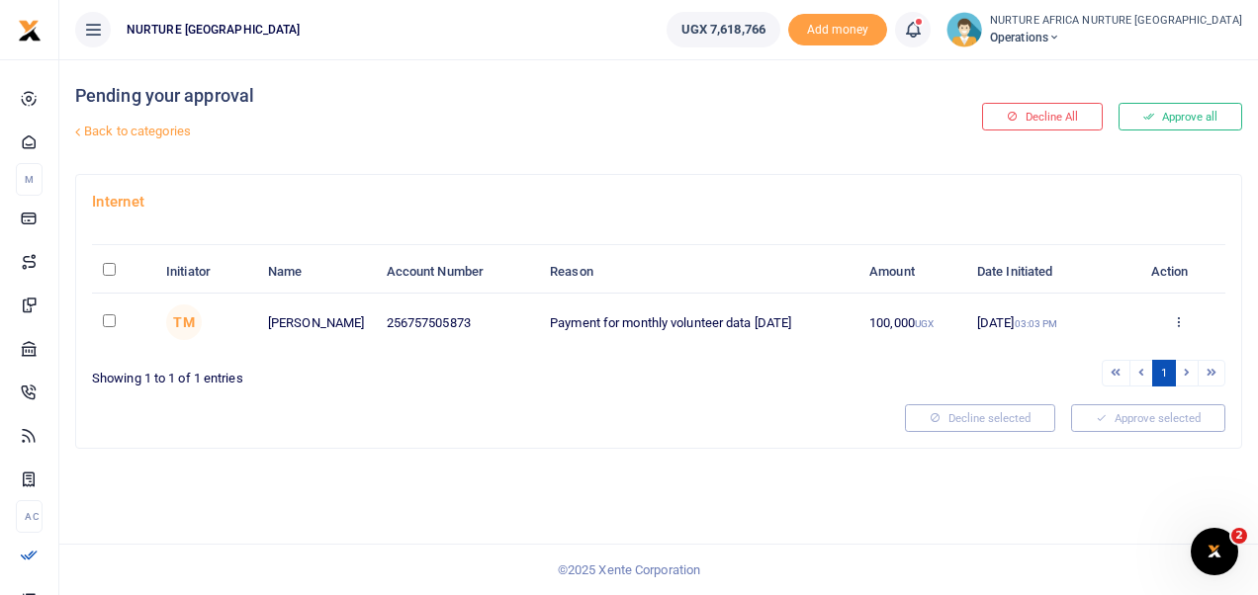
click at [1179, 316] on icon at bounding box center [1178, 321] width 13 height 14
click at [1078, 392] on link "Decline" at bounding box center [1105, 399] width 156 height 28
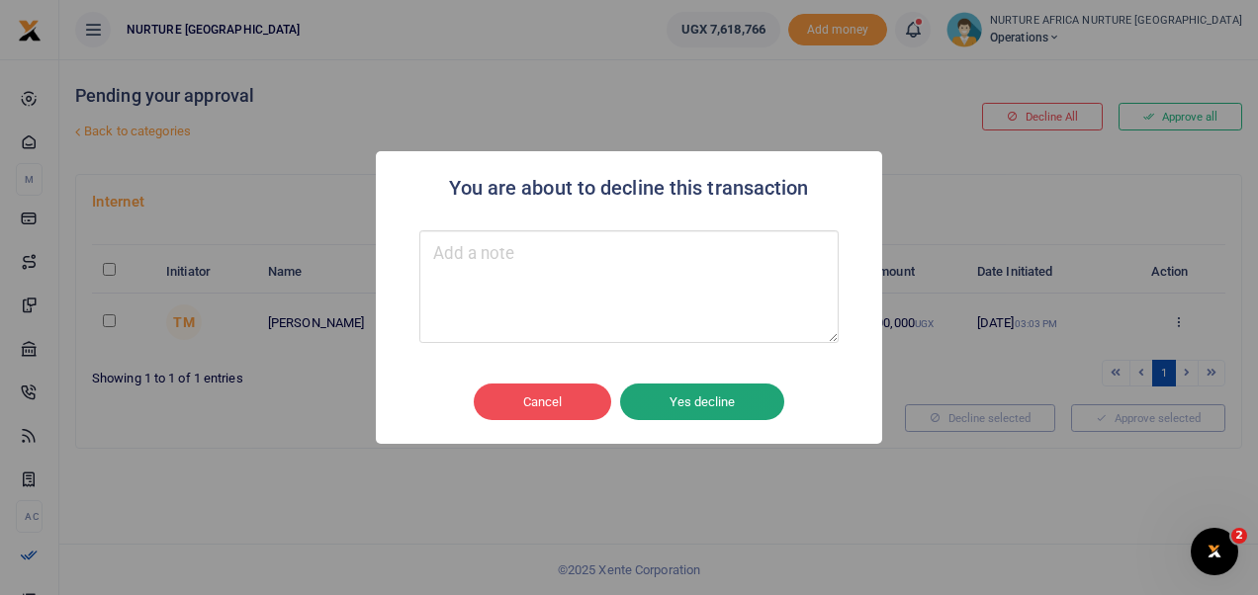
click at [727, 393] on button "Yes decline" at bounding box center [702, 403] width 164 height 38
